Goal: Task Accomplishment & Management: Use online tool/utility

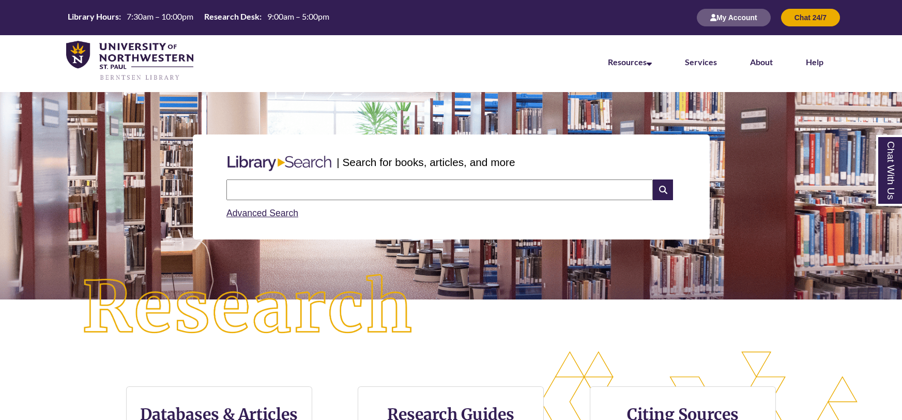
click at [512, 186] on input "text" at bounding box center [440, 189] width 427 height 21
type input "**********"
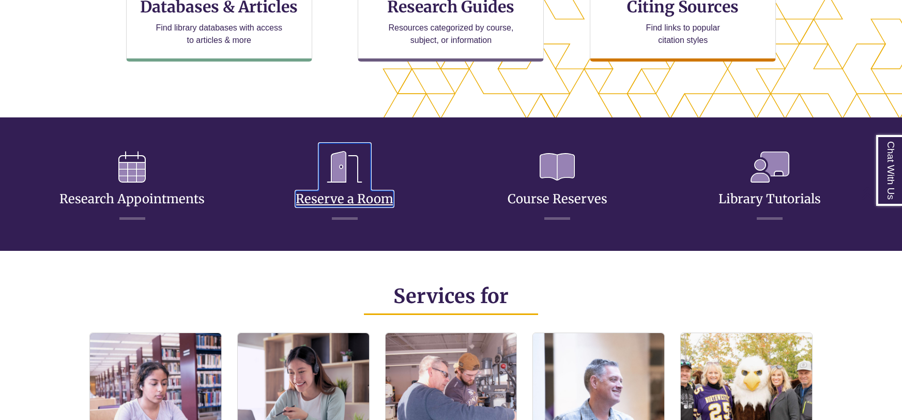
click at [340, 193] on link "Reserve a Room" at bounding box center [345, 186] width 98 height 41
